Goal: Task Accomplishment & Management: Manage account settings

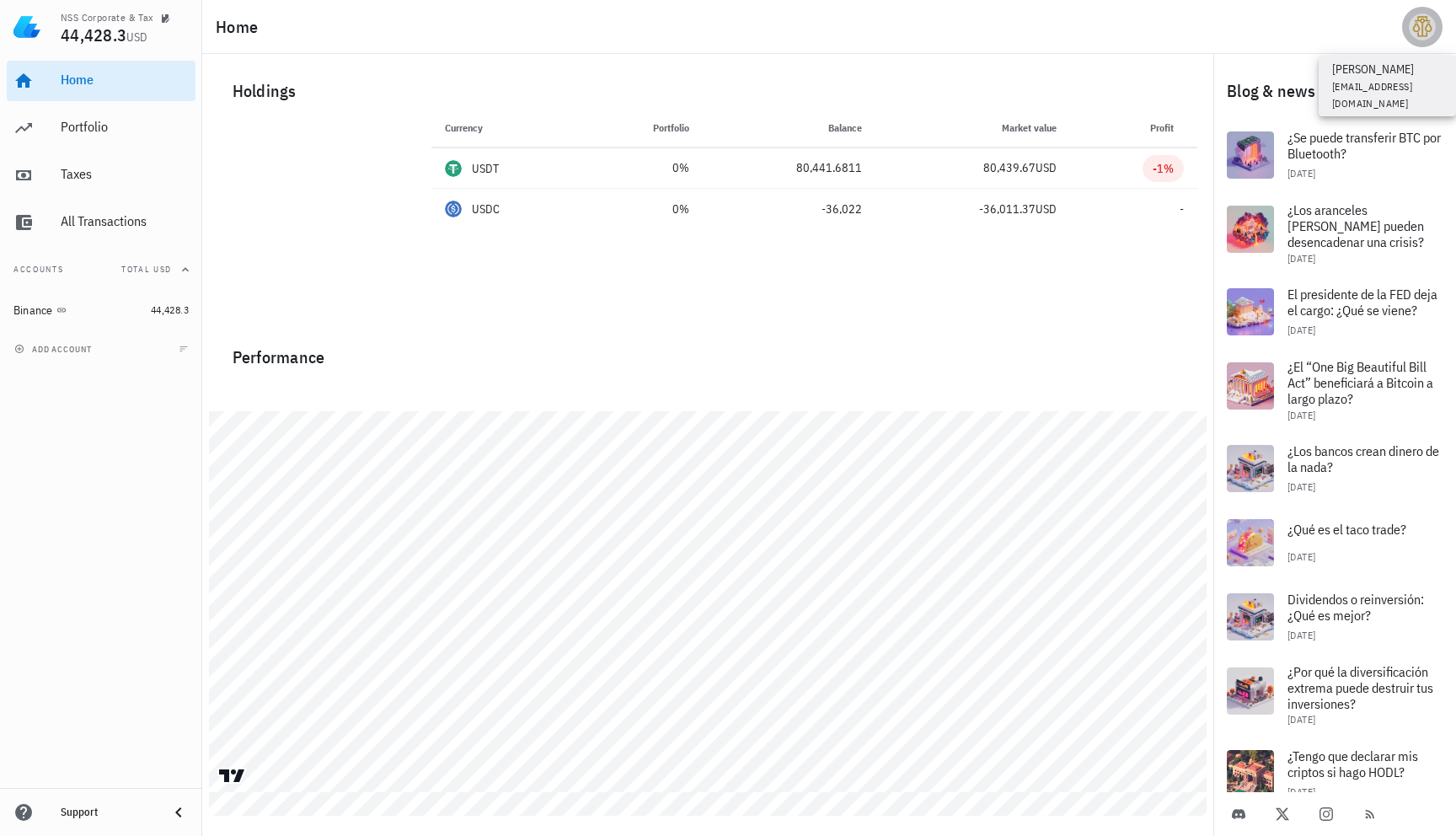
click at [1427, 27] on div "avatar" at bounding box center [1422, 26] width 27 height 27
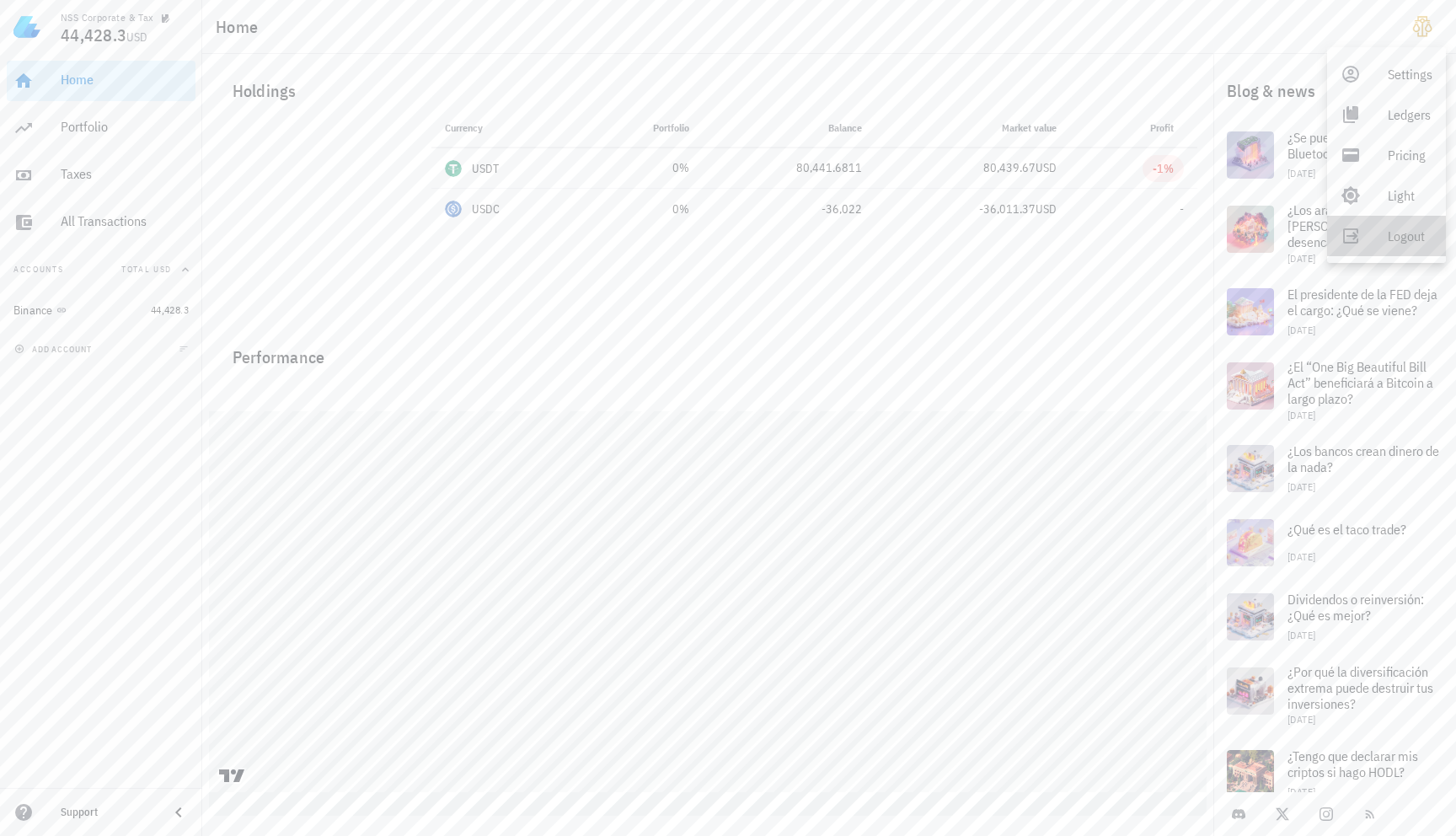
click at [1364, 241] on link "Logout" at bounding box center [1386, 236] width 119 height 40
